Goal: Check status: Check status

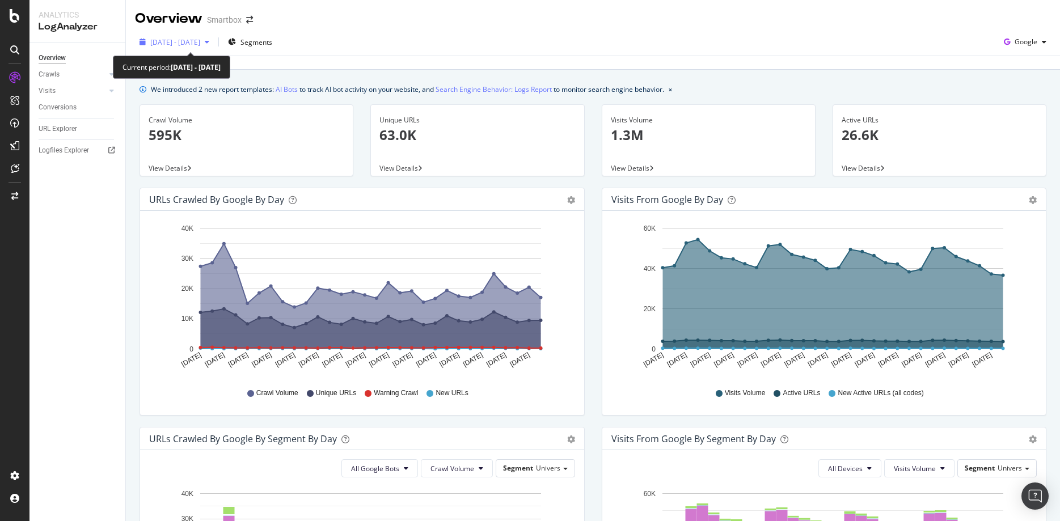
click at [184, 41] on span "[DATE] - [DATE]" at bounding box center [175, 42] width 50 height 10
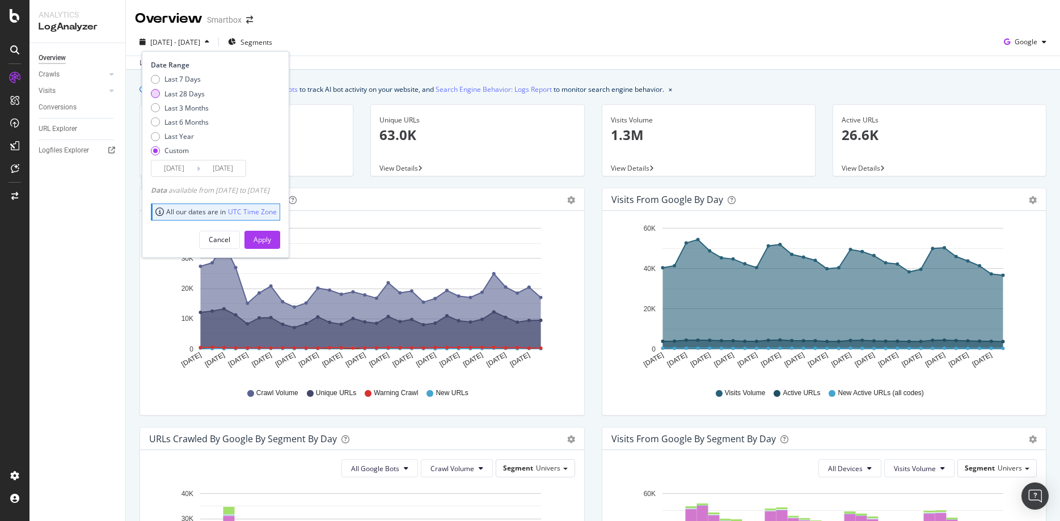
click at [184, 95] on div "Last 28 Days" at bounding box center [184, 94] width 40 height 10
type input "[DATE]"
click at [271, 240] on div "Apply" at bounding box center [262, 240] width 18 height 10
